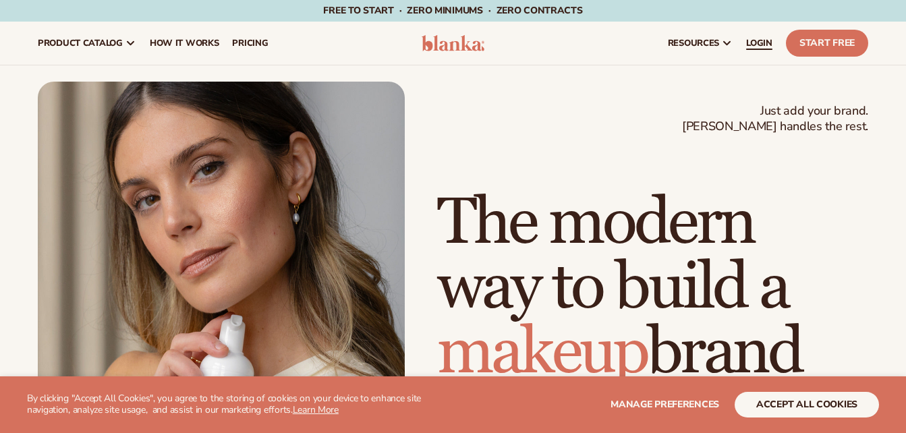
click at [765, 38] on span "LOGIN" at bounding box center [759, 43] width 26 height 11
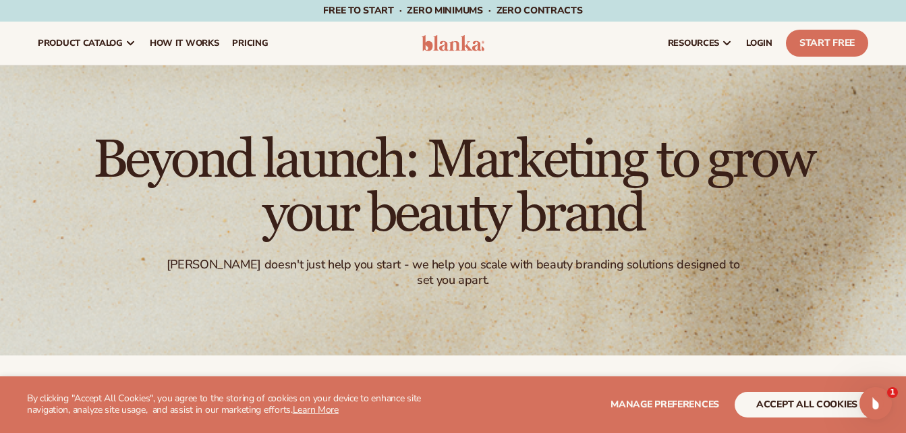
drag, startPoint x: 820, startPoint y: 1, endPoint x: 555, endPoint y: 91, distance: 280.8
click at [555, 91] on div "Beyond launch: Marketing to grow your beauty brand Blanka doesn't just help you…" at bounding box center [453, 210] width 906 height 290
